Goal: Entertainment & Leisure: Consume media (video, audio)

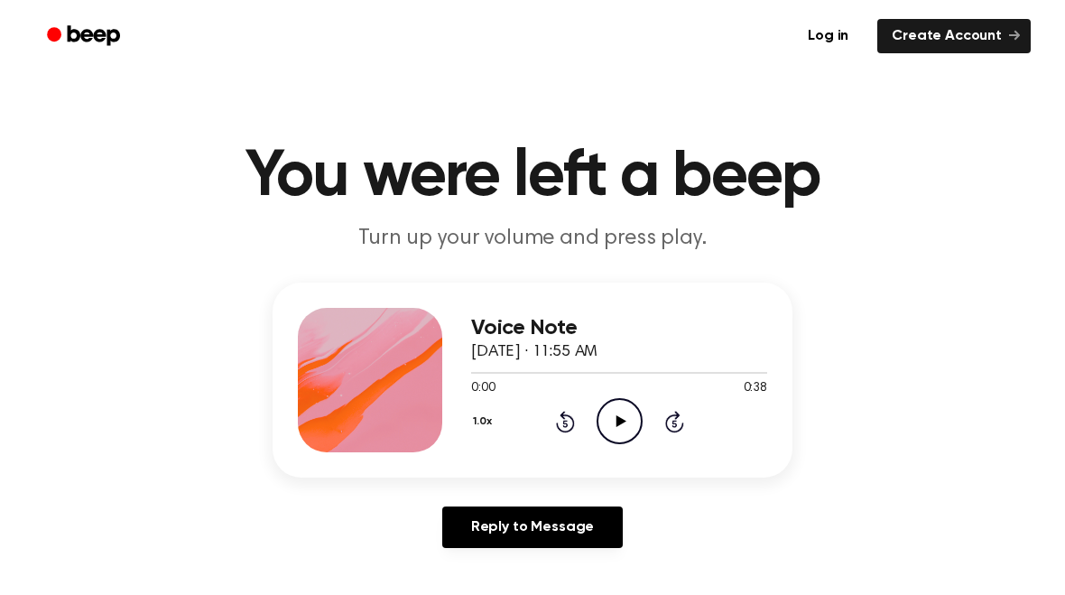
click at [606, 410] on icon "Play Audio" at bounding box center [620, 421] width 46 height 46
click at [631, 431] on icon "Play Audio" at bounding box center [620, 421] width 46 height 46
click at [628, 412] on icon "Pause Audio" at bounding box center [620, 421] width 46 height 46
click at [568, 423] on icon "Rewind 5 seconds" at bounding box center [565, 421] width 20 height 23
click at [567, 423] on icon at bounding box center [564, 423] width 5 height 7
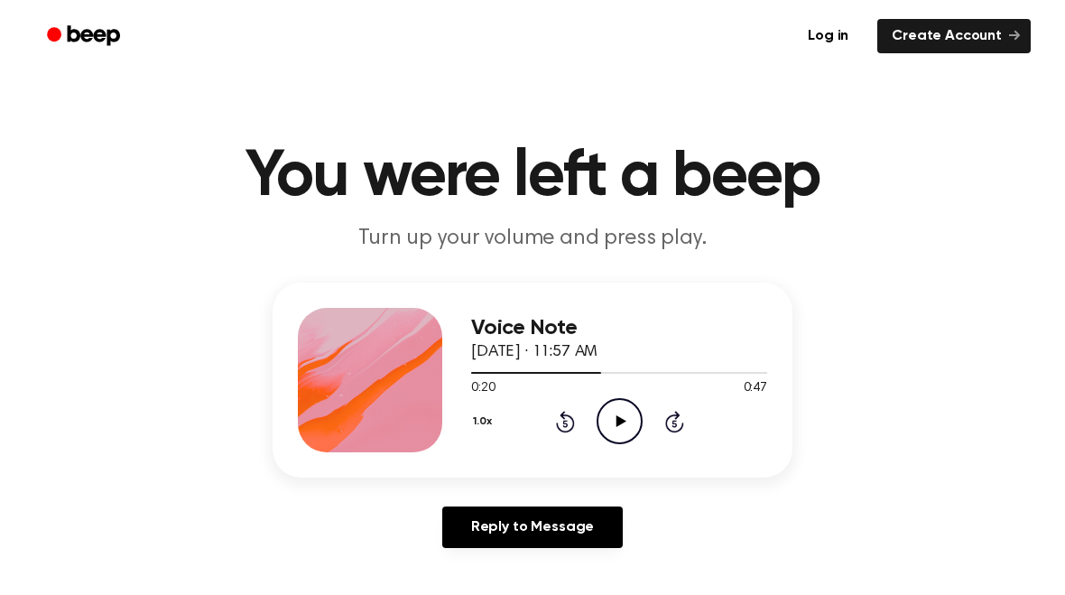
click at [566, 420] on icon "Rewind 5 seconds" at bounding box center [565, 421] width 20 height 23
click at [567, 419] on icon "Rewind 5 seconds" at bounding box center [565, 421] width 20 height 23
click at [567, 414] on icon at bounding box center [565, 422] width 19 height 22
click at [568, 414] on icon at bounding box center [565, 422] width 19 height 22
click at [560, 412] on icon "Rewind 5 seconds" at bounding box center [565, 421] width 20 height 23
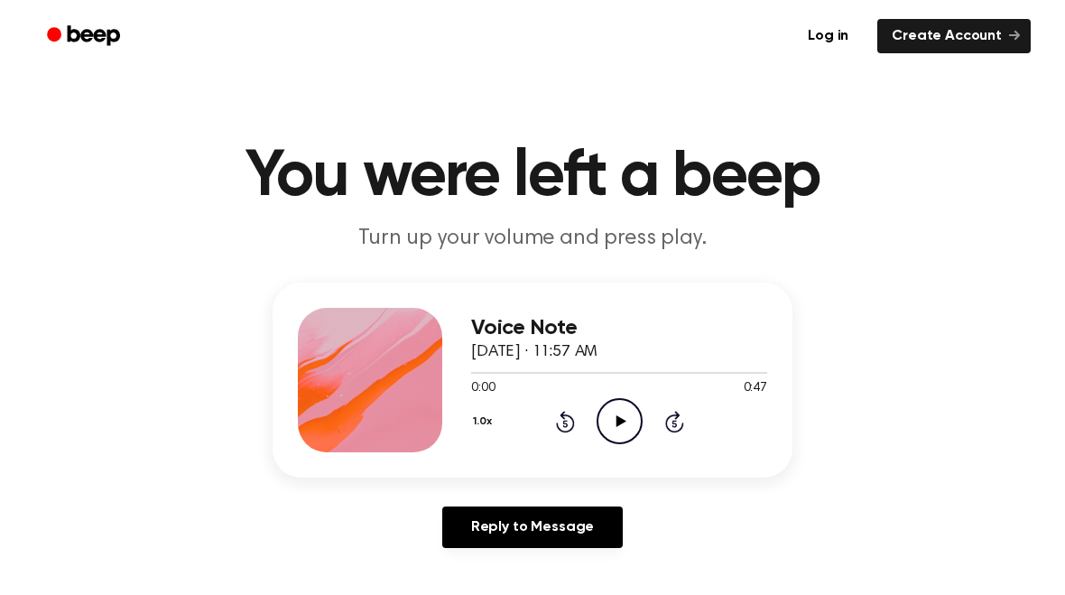
click at [609, 414] on icon "Play Audio" at bounding box center [620, 421] width 46 height 46
click at [613, 424] on icon "Pause Audio" at bounding box center [620, 421] width 46 height 46
click at [555, 425] on icon "Rewind 5 seconds" at bounding box center [565, 421] width 20 height 23
click at [605, 421] on icon "Play Audio" at bounding box center [620, 421] width 46 height 46
click at [613, 421] on icon "Pause Audio" at bounding box center [620, 421] width 46 height 46
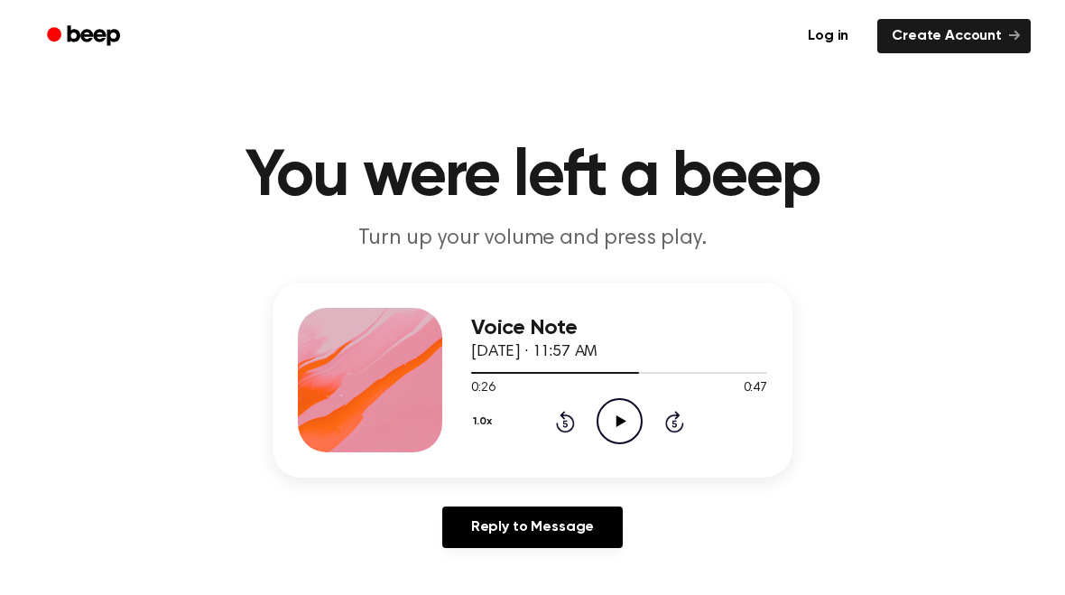
click at [621, 416] on icon "Play Audio" at bounding box center [620, 421] width 46 height 46
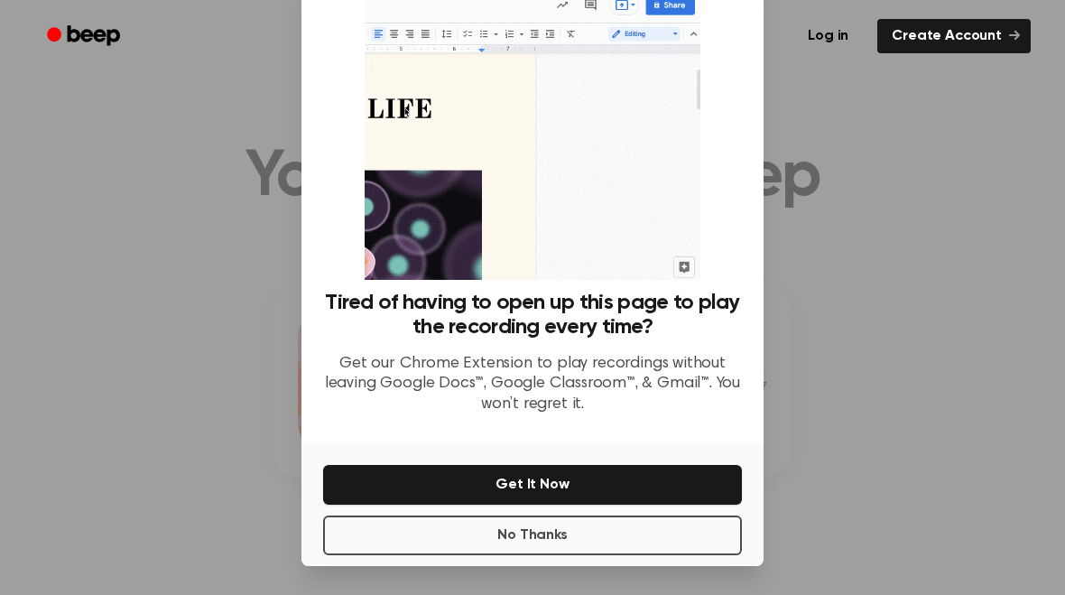
scroll to position [61, 0]
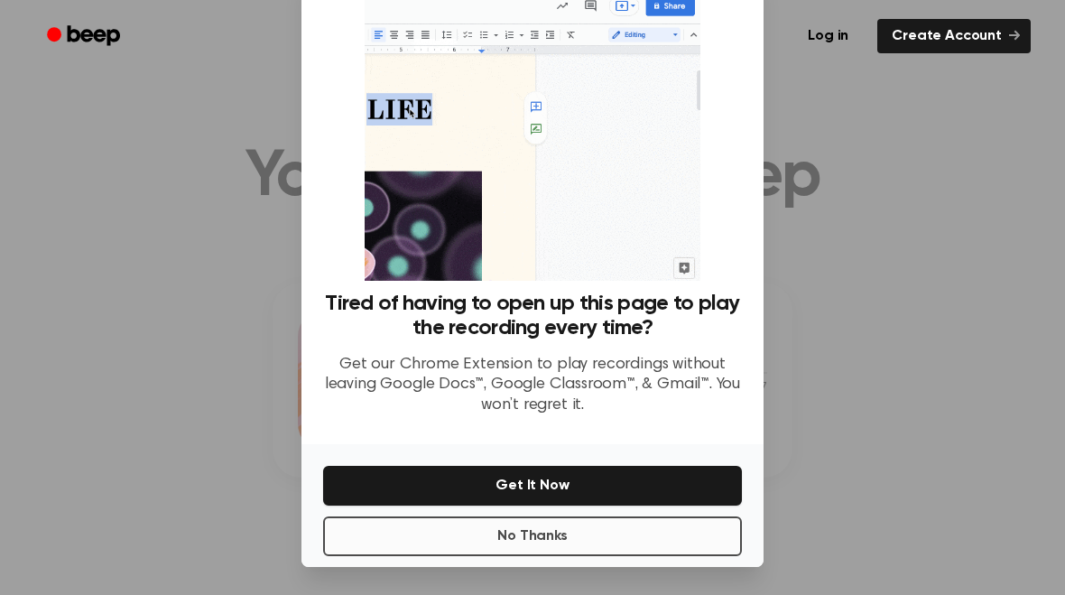
click at [382, 552] on button "No Thanks" at bounding box center [532, 536] width 419 height 40
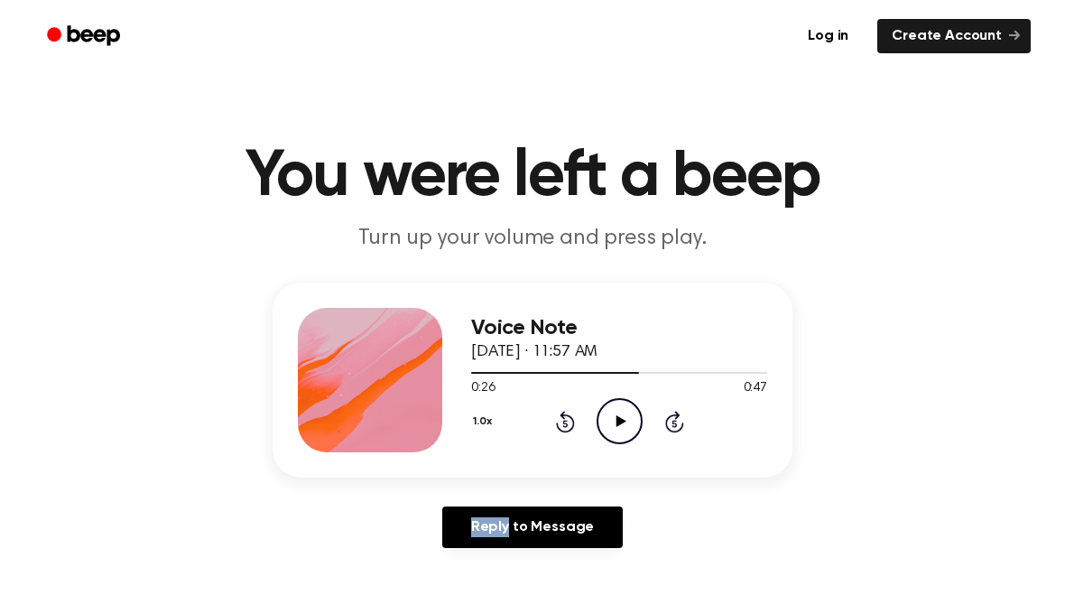
click at [562, 415] on icon at bounding box center [565, 422] width 19 height 22
click at [560, 418] on icon "Rewind 5 seconds" at bounding box center [565, 421] width 20 height 23
click at [558, 418] on icon "Rewind 5 seconds" at bounding box center [565, 421] width 20 height 23
click at [563, 423] on icon at bounding box center [564, 423] width 5 height 7
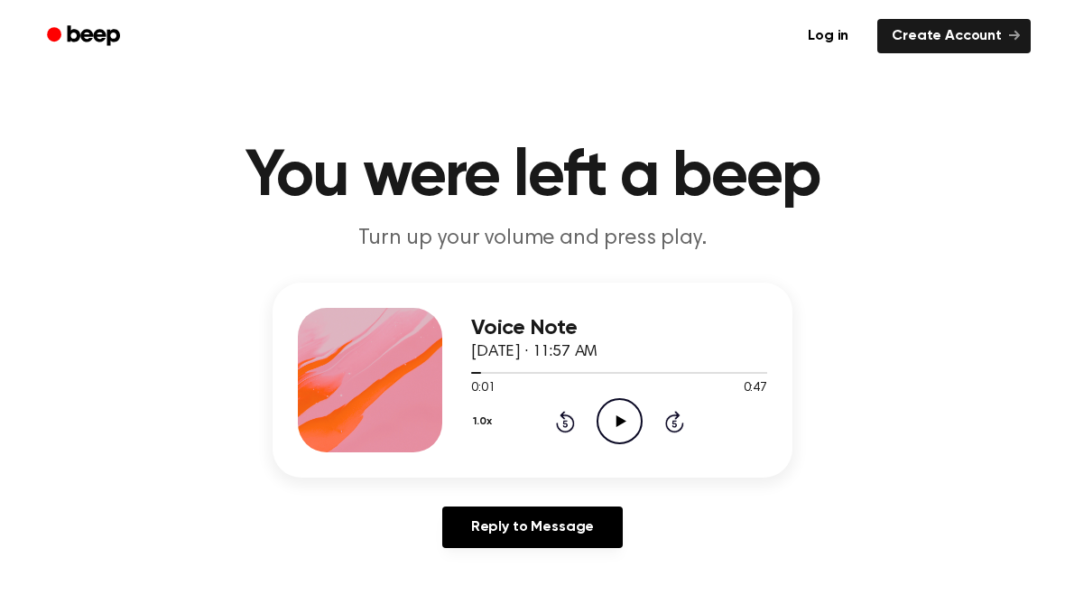
click at [618, 420] on icon at bounding box center [620, 421] width 10 height 12
